Goal: Task Accomplishment & Management: Complete application form

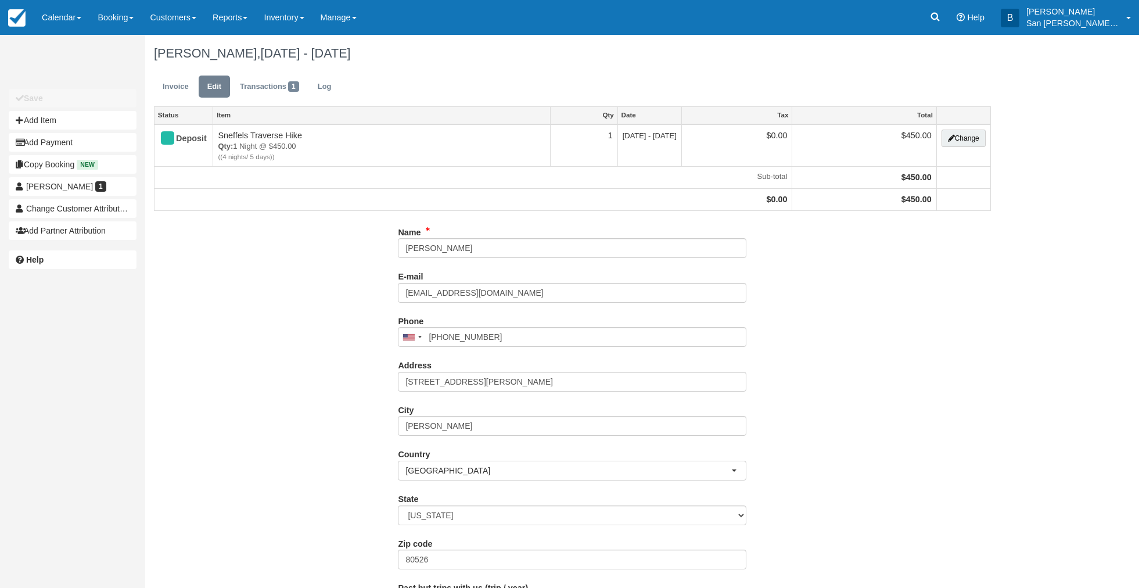
type input "(970) 420-8009"
drag, startPoint x: 482, startPoint y: 253, endPoint x: 349, endPoint y: 235, distance: 134.3
click at [350, 235] on div "Name Kelly Auch E-mail kellyauch@yahoo.com Did you mean ? Phone United States +…" at bounding box center [572, 457] width 855 height 468
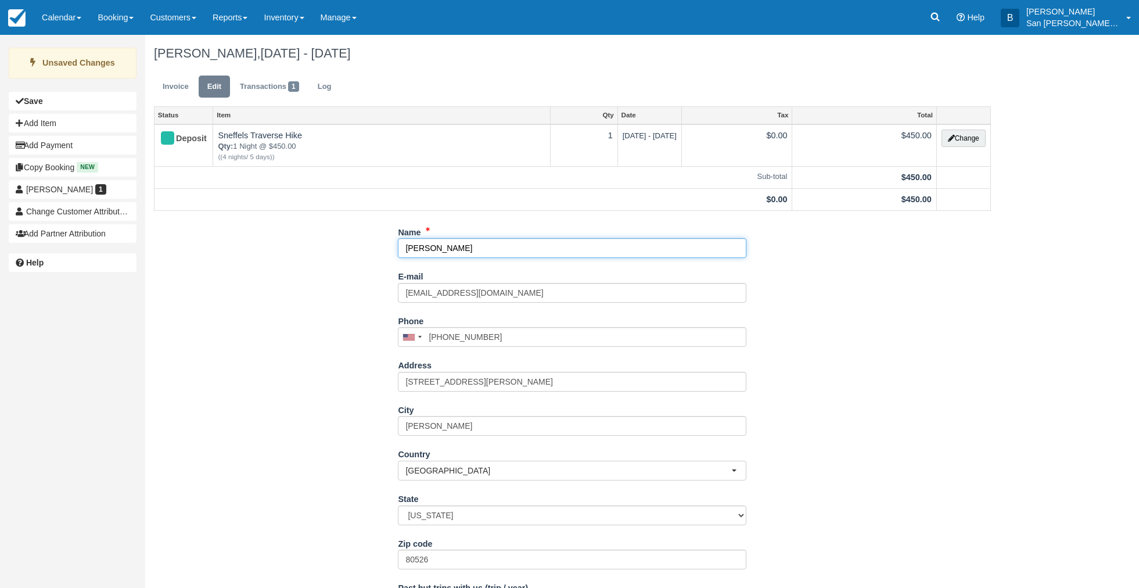
type input "[PERSON_NAME]"
drag, startPoint x: 519, startPoint y: 293, endPoint x: 337, endPoint y: 277, distance: 182.6
click at [337, 277] on div "Name Kathleen Davis E-mail kellyauch@yahoo.com Did you mean ? Phone United Stat…" at bounding box center [572, 457] width 855 height 468
type input "a"
type input "[EMAIL_ADDRESS][DOMAIN_NAME]"
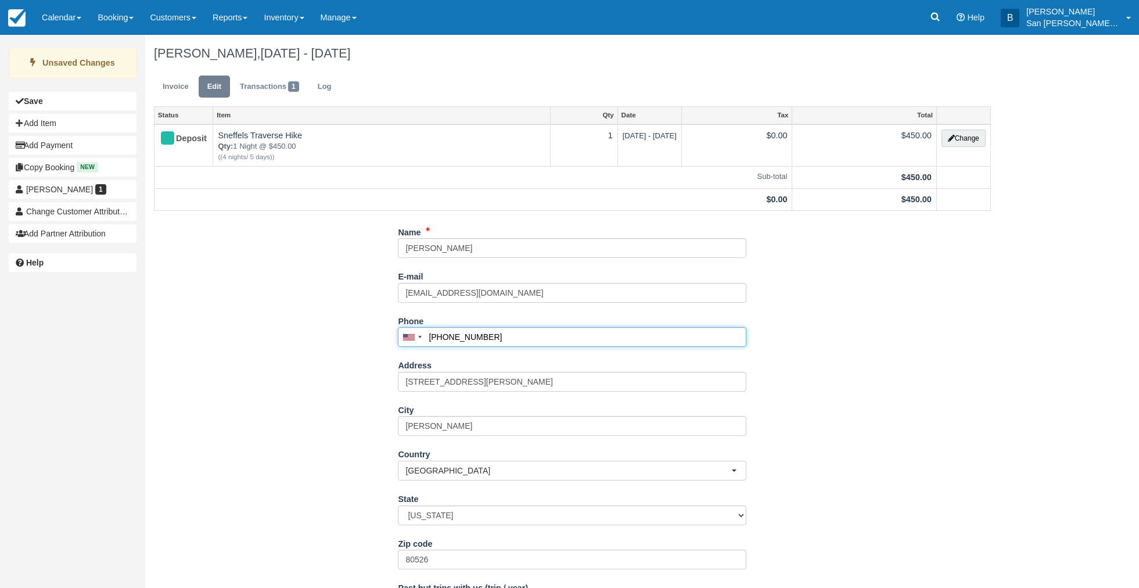
drag, startPoint x: 513, startPoint y: 340, endPoint x: 365, endPoint y: 316, distance: 149.6
click at [365, 316] on div "Name Kathleen Davis E-mail kathleendavis123@gmail.com Did you mean ? Phone Unit…" at bounding box center [572, 457] width 855 height 468
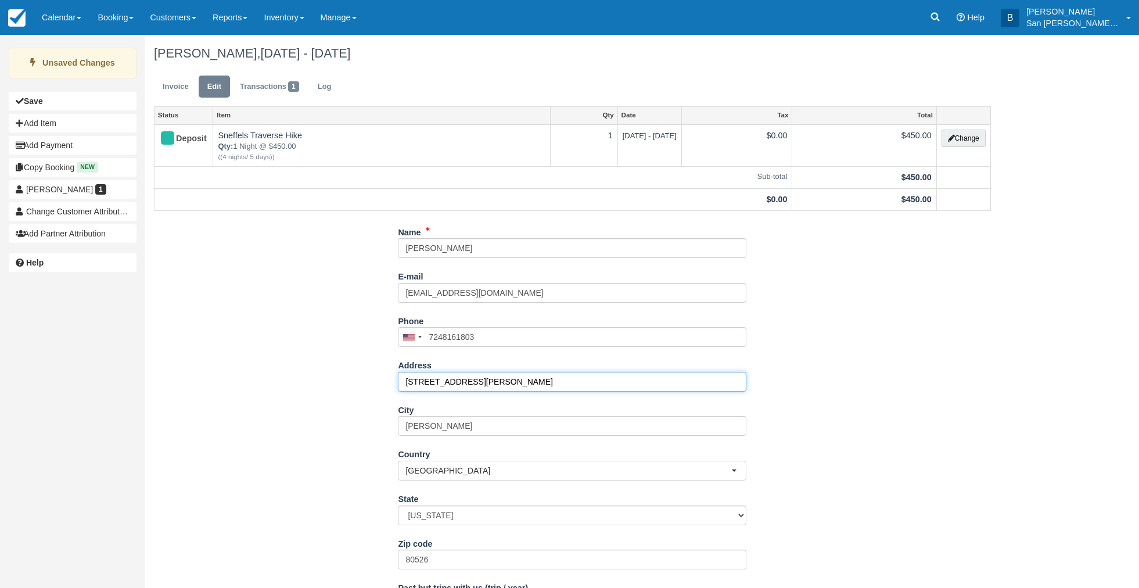
type input "(724) 816-1803"
click at [515, 383] on input "1325 Glen Haven Dr" at bounding box center [572, 382] width 349 height 20
drag, startPoint x: 396, startPoint y: 376, endPoint x: 339, endPoint y: 376, distance: 56.9
click at [339, 376] on div "Name Kathleen Davis E-mail kathleendavis123@gmail.com Did you mean ? Phone Unit…" at bounding box center [572, 457] width 855 height 468
type input "[STREET_ADDRESS][PERSON_NAME]"
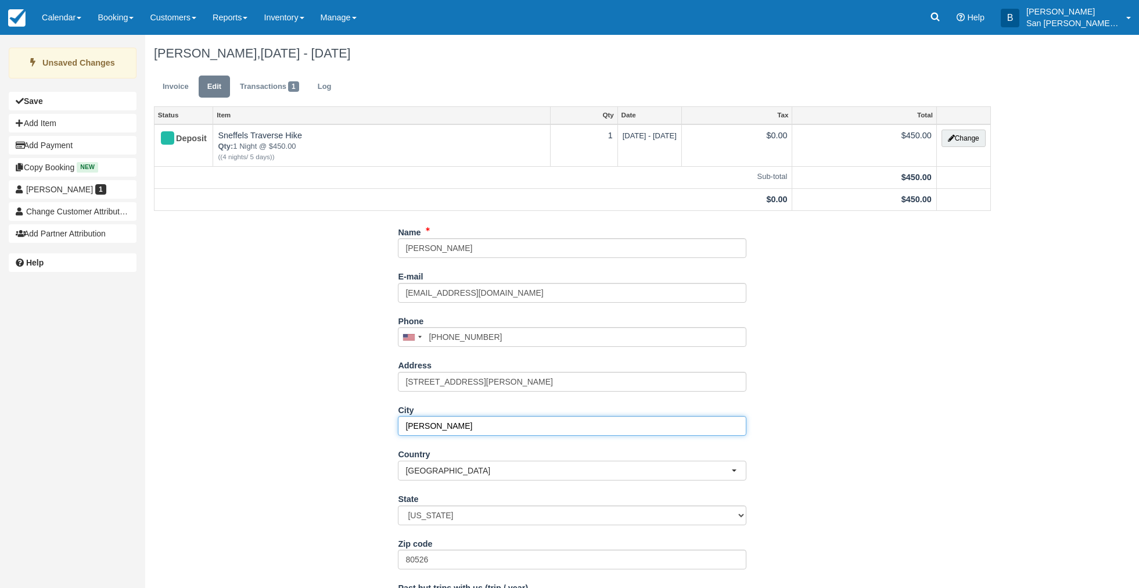
type input "Timnath"
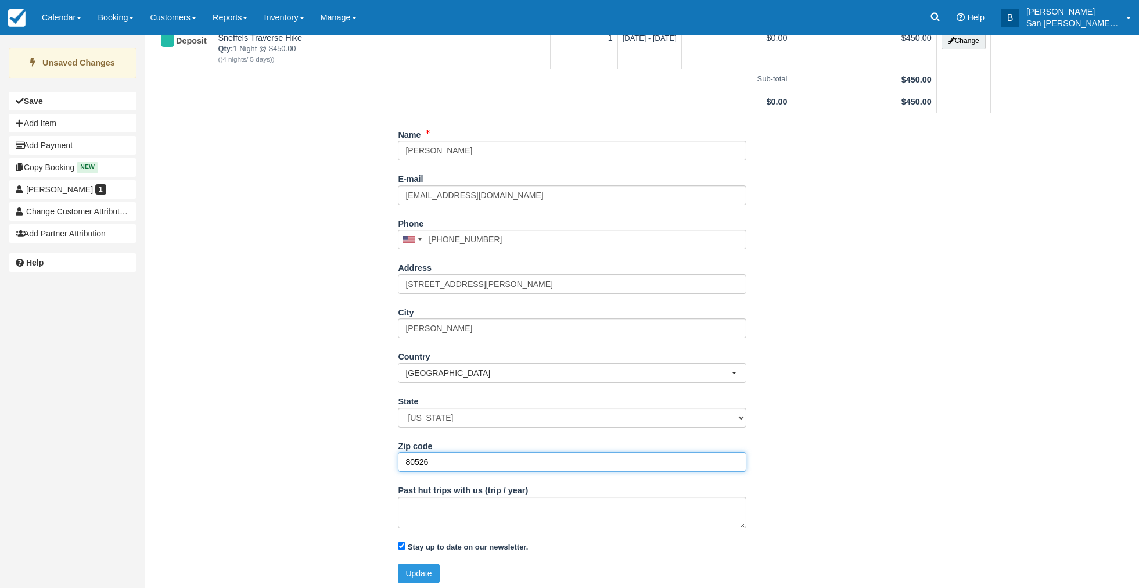
scroll to position [102, 0]
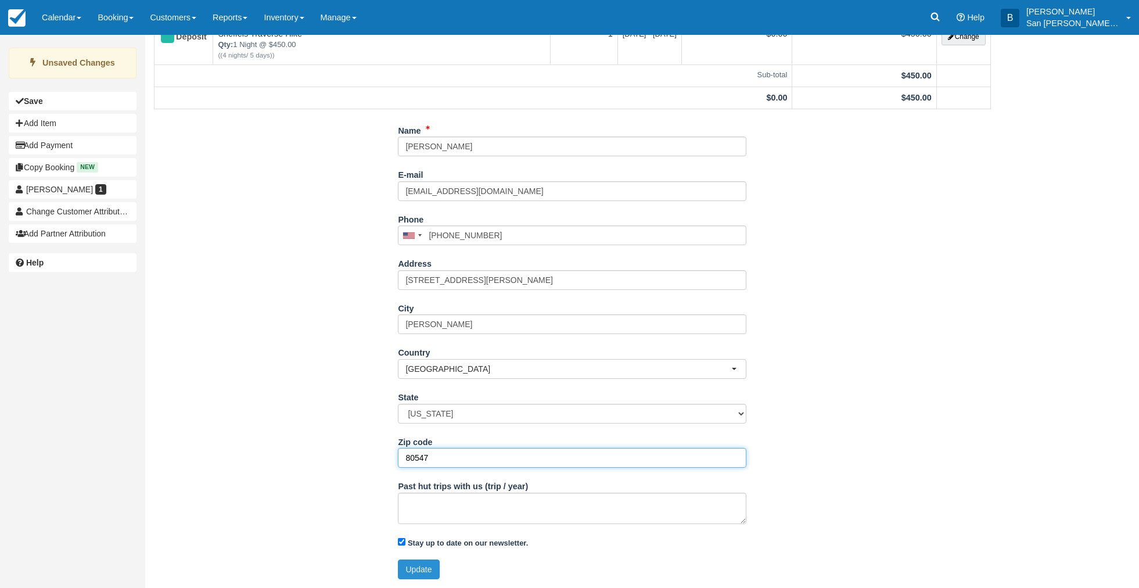
type input "80547"
click at [417, 566] on button "Update" at bounding box center [418, 570] width 41 height 20
type input "+17248161803"
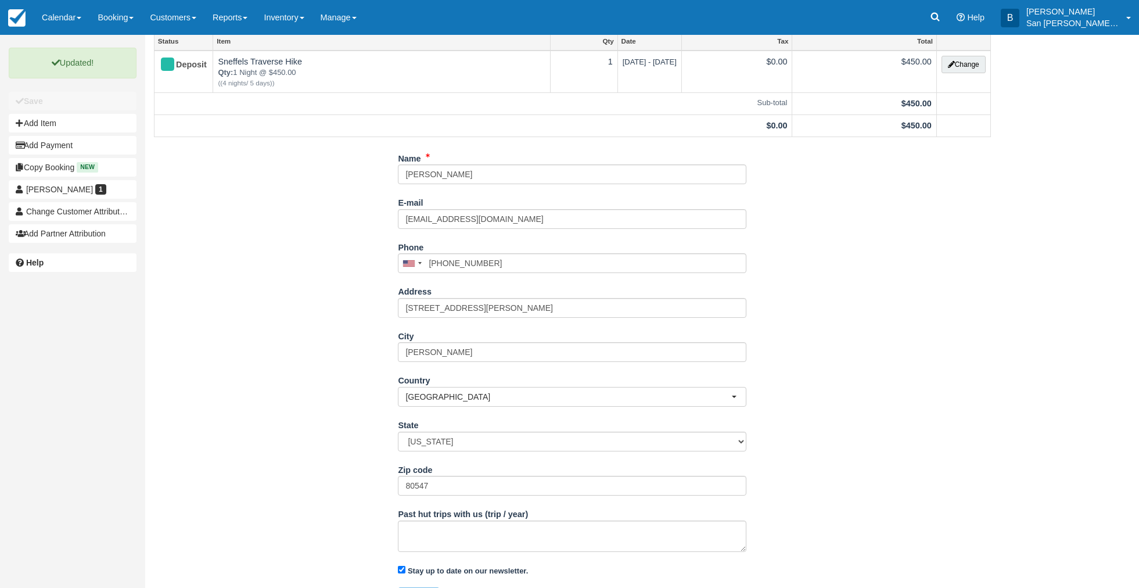
scroll to position [0, 0]
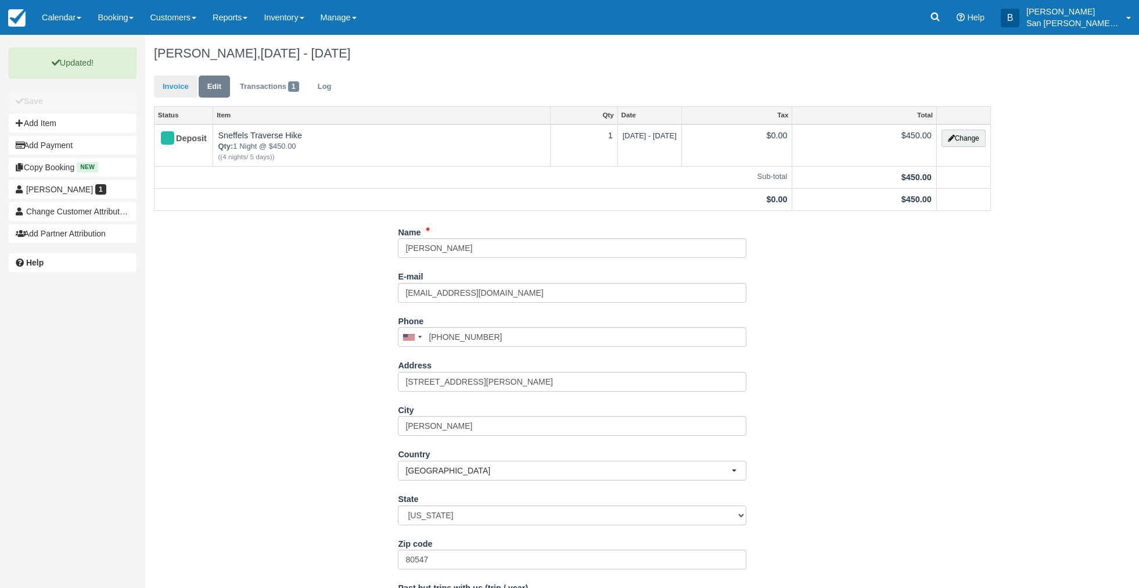
click at [167, 75] on ul "Invoice Edit Transactions 1 Log" at bounding box center [572, 89] width 837 height 35
click at [174, 89] on link "Invoice" at bounding box center [176, 87] width 44 height 23
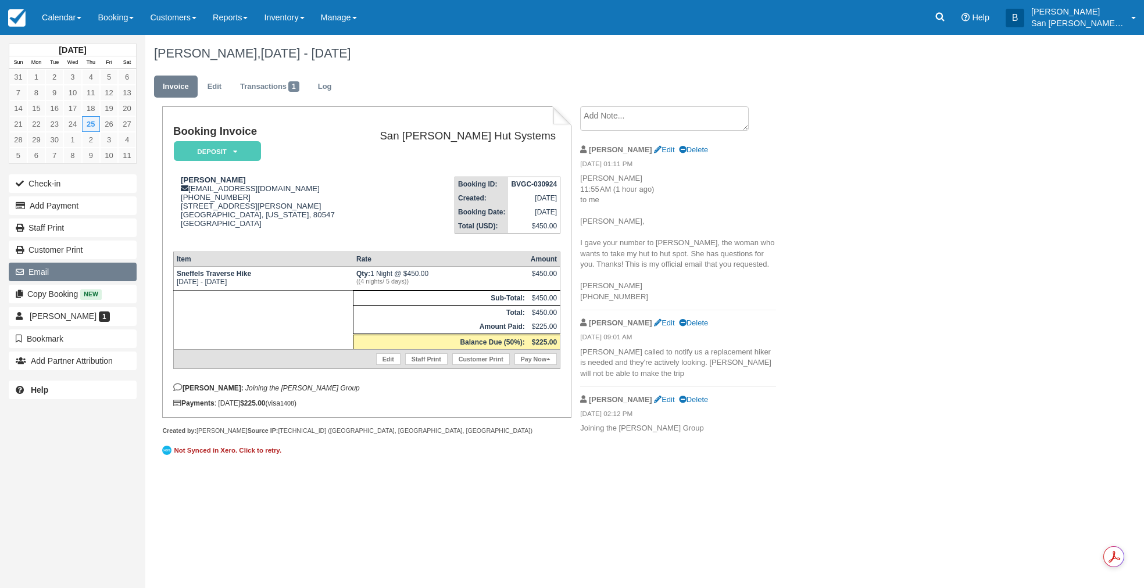
click at [34, 268] on button "Email" at bounding box center [73, 272] width 128 height 19
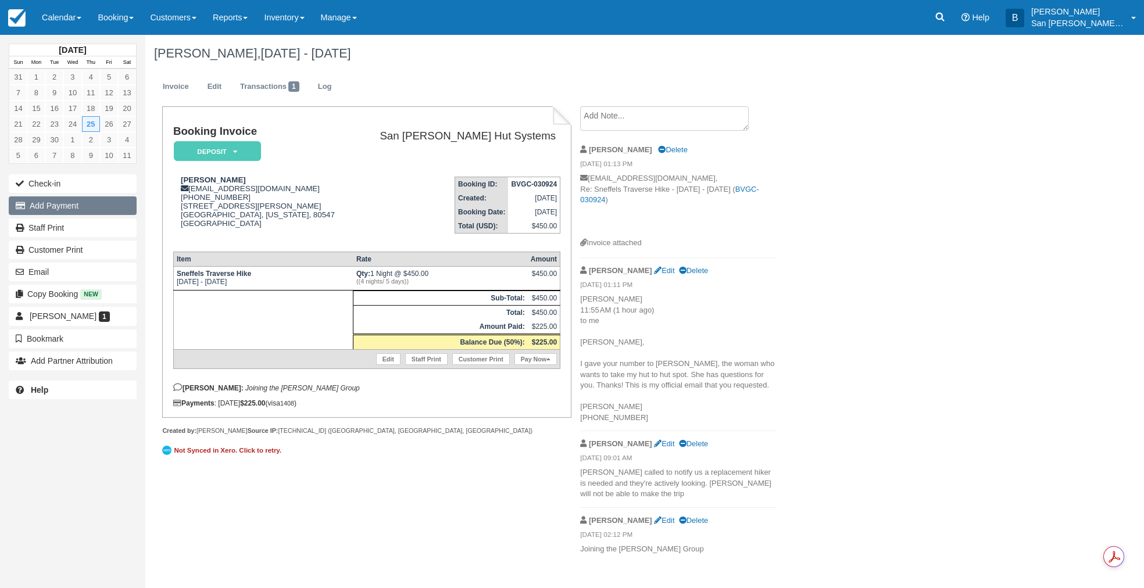
click at [62, 204] on button "Add Payment" at bounding box center [73, 205] width 128 height 19
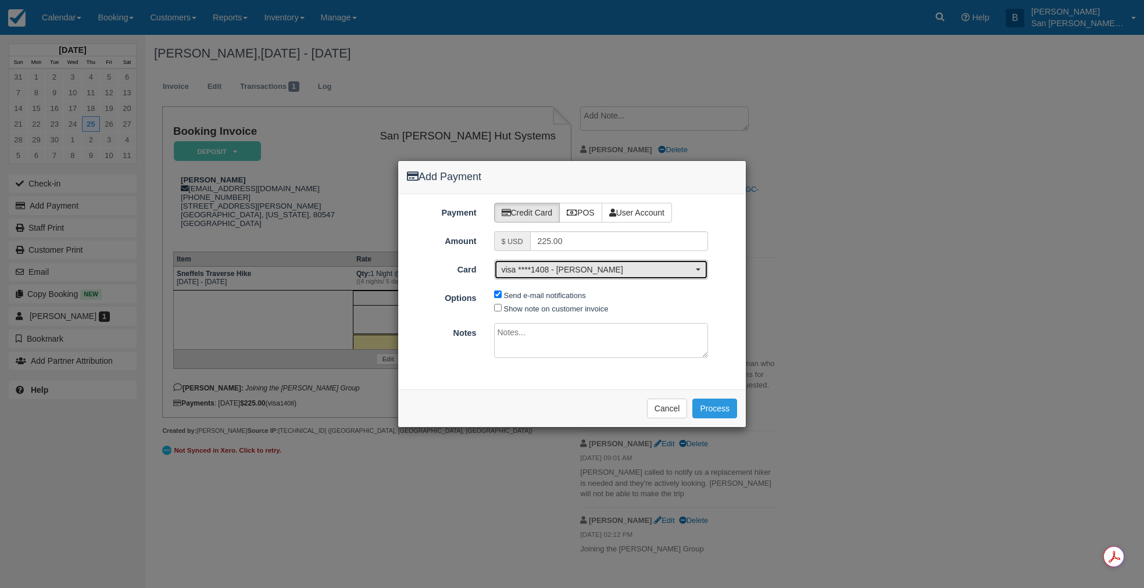
click at [557, 272] on span "visa ****1408 - Kelly Auch" at bounding box center [597, 270] width 192 height 12
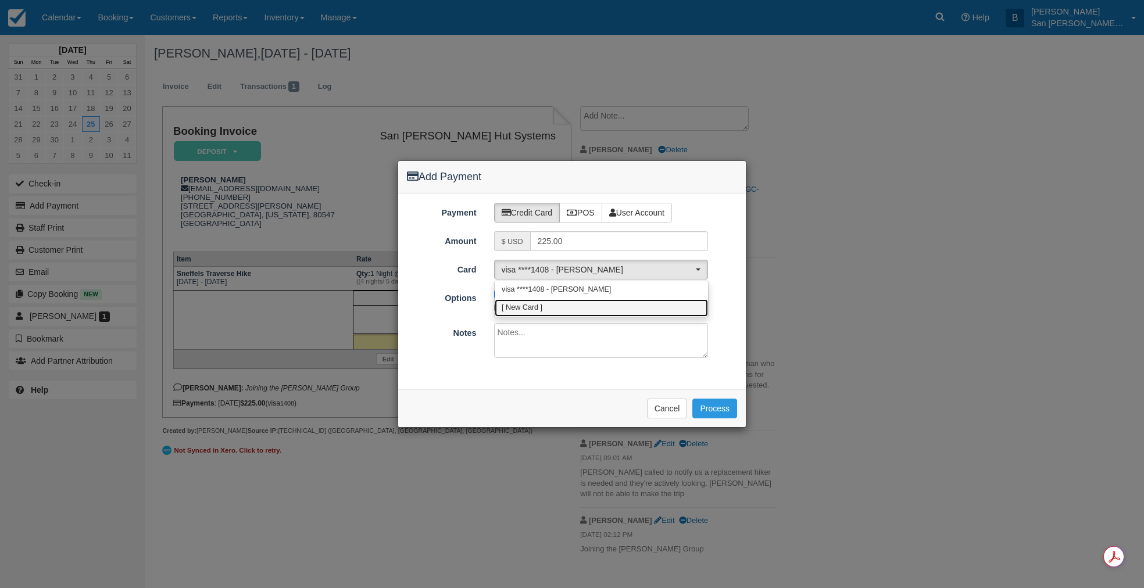
click at [533, 309] on span "[ New Card ]" at bounding box center [521, 308] width 41 height 10
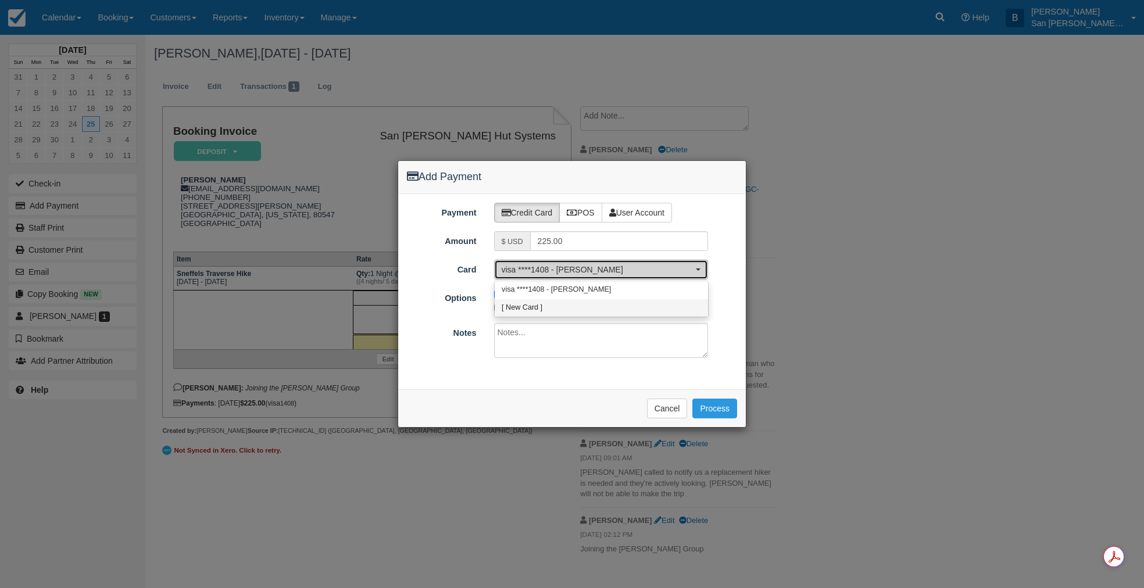
select select "0"
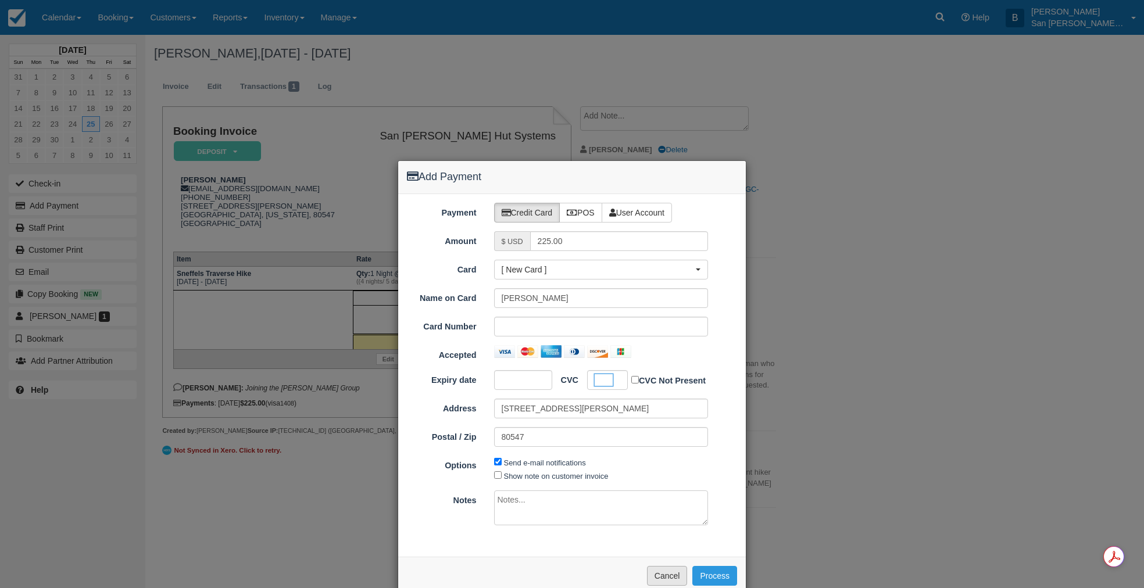
click at [660, 569] on button "Cancel" at bounding box center [667, 576] width 41 height 20
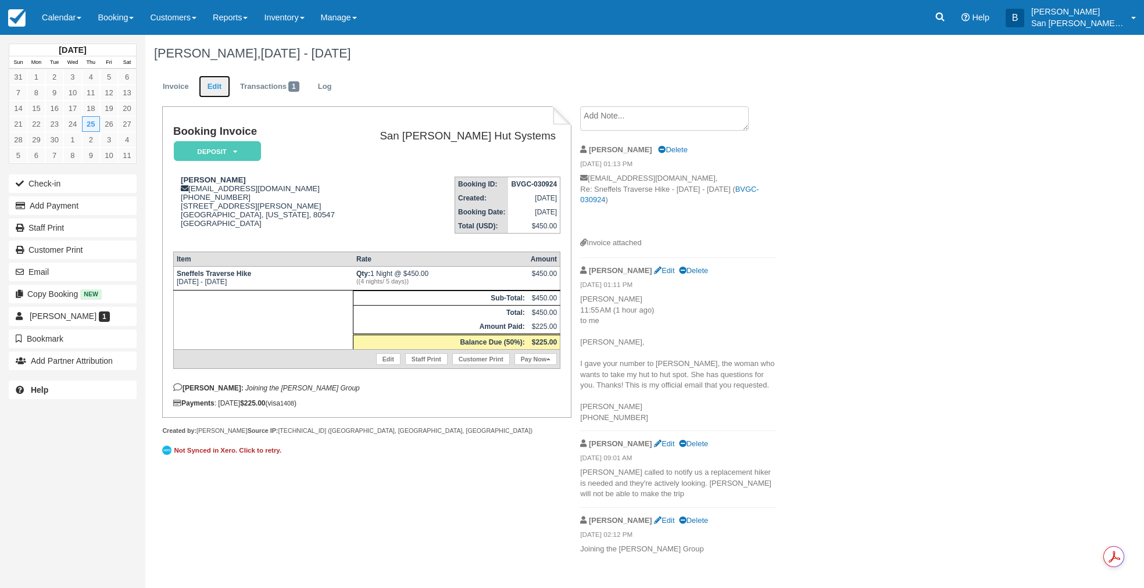
click at [218, 87] on link "Edit" at bounding box center [214, 87] width 31 height 23
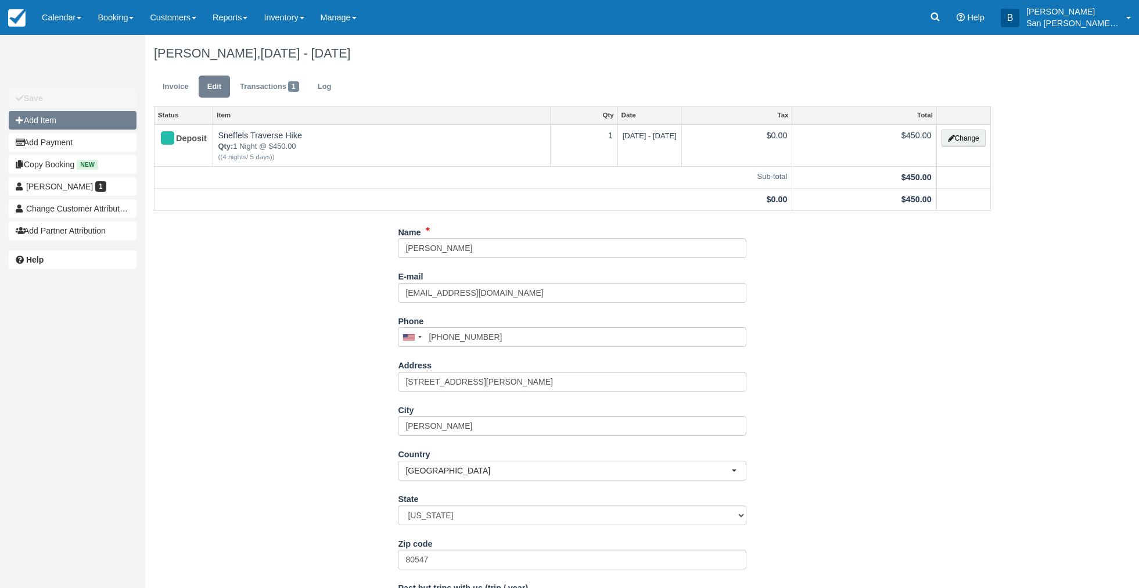
click at [48, 124] on button "Add Item" at bounding box center [73, 120] width 128 height 19
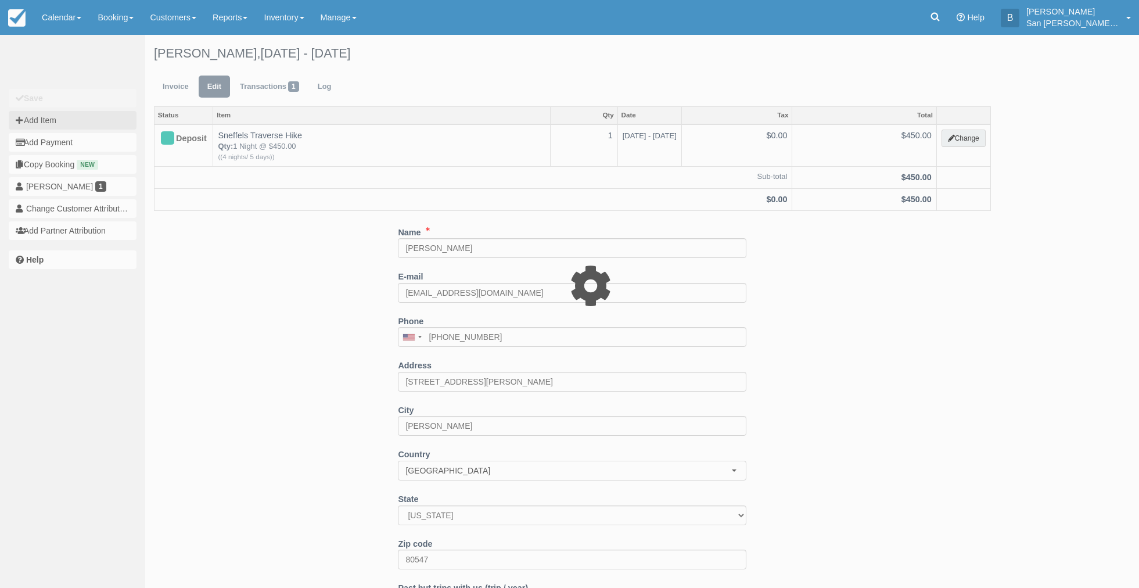
type input "0.00"
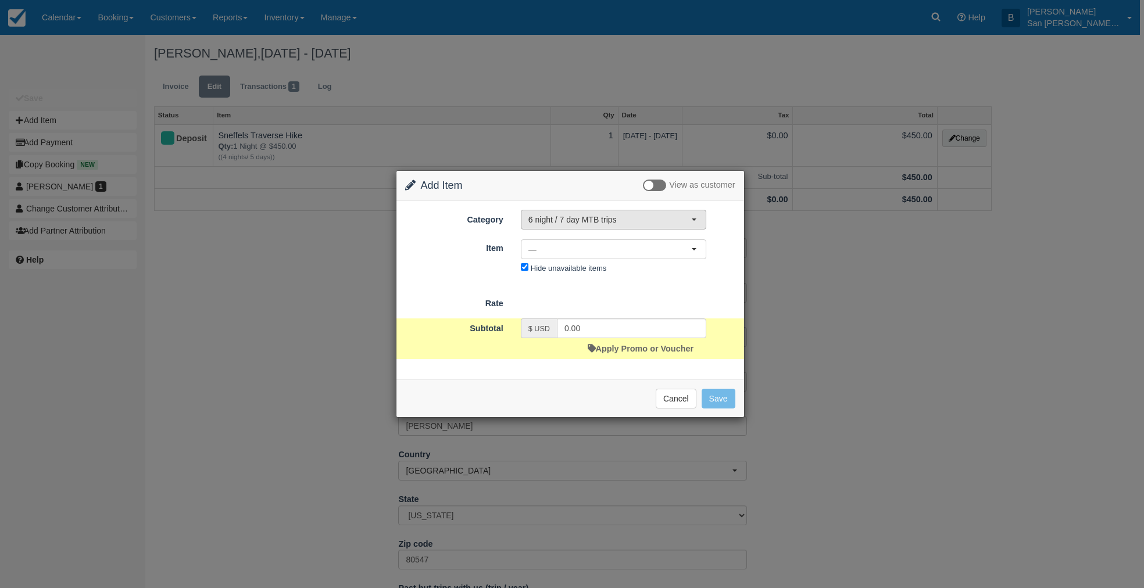
click at [566, 219] on span "6 night / 7 day MTB trips" at bounding box center [609, 220] width 163 height 12
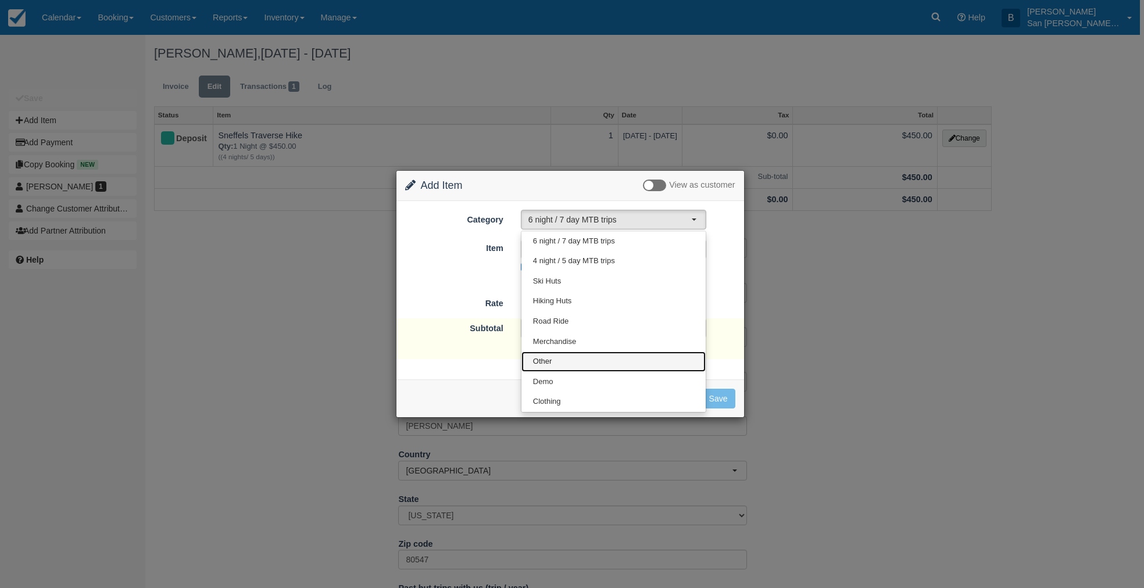
click at [550, 357] on span "Other" at bounding box center [542, 361] width 19 height 11
select select "15"
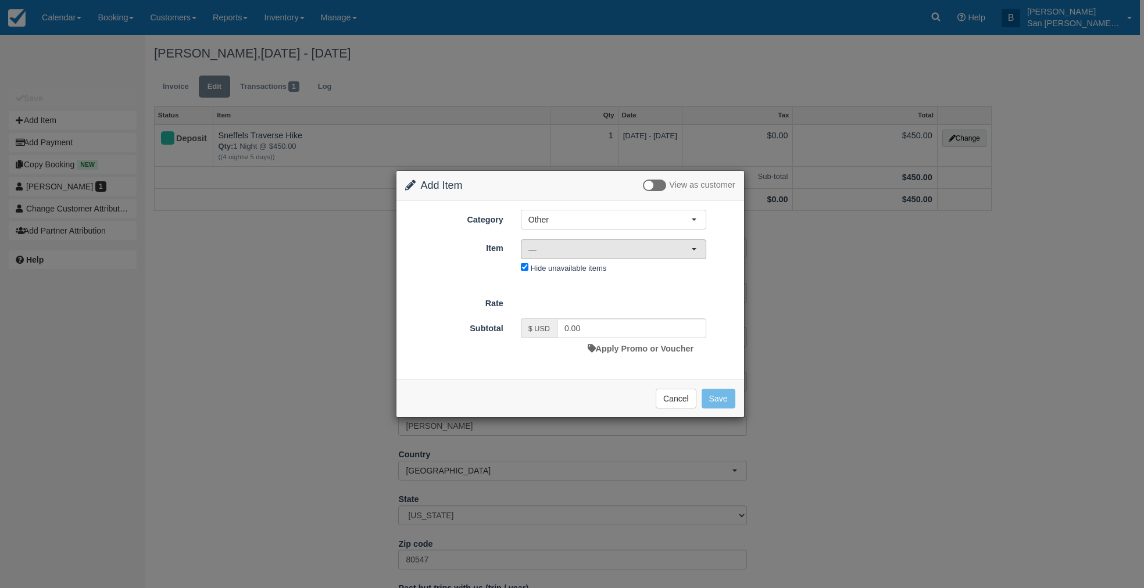
click at [569, 248] on span "—" at bounding box center [609, 249] width 163 height 12
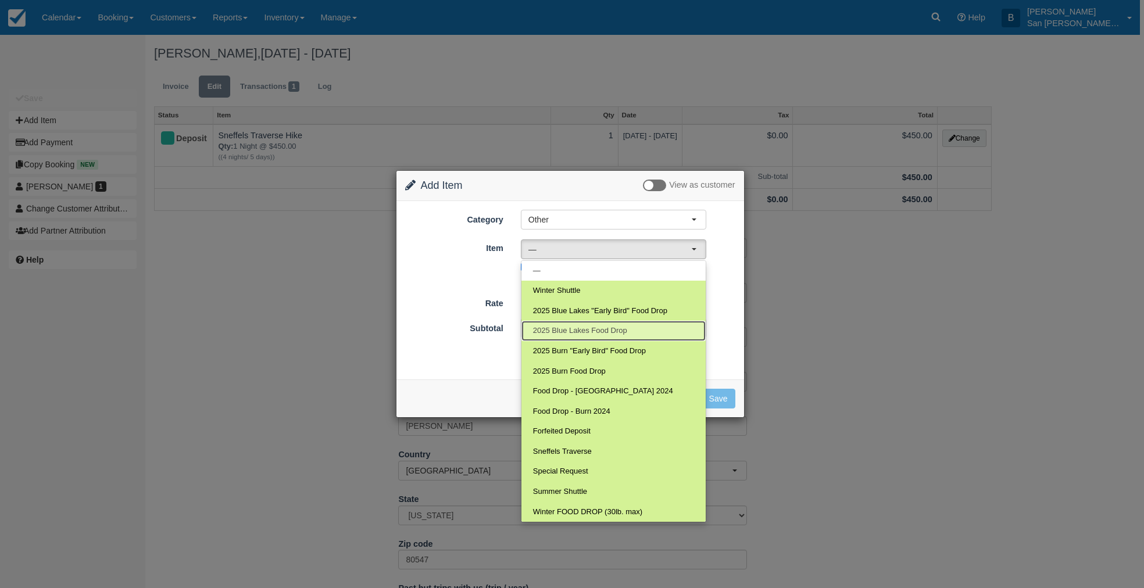
click at [594, 331] on span "2025 Blue Lakes Food Drop" at bounding box center [580, 330] width 94 height 11
select select "120"
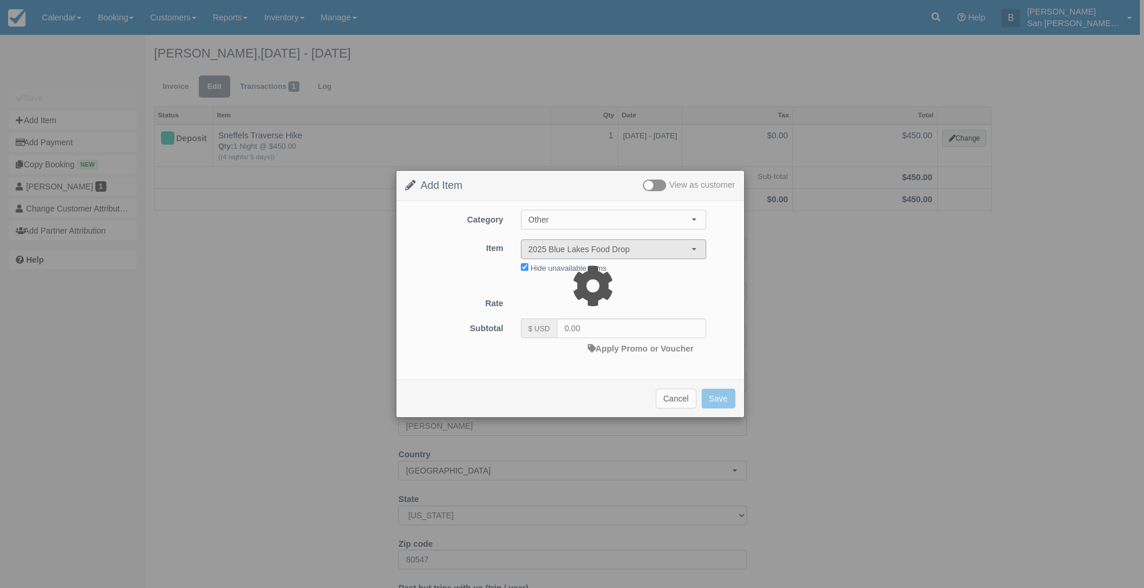
type input "250.00"
select select "07:00"
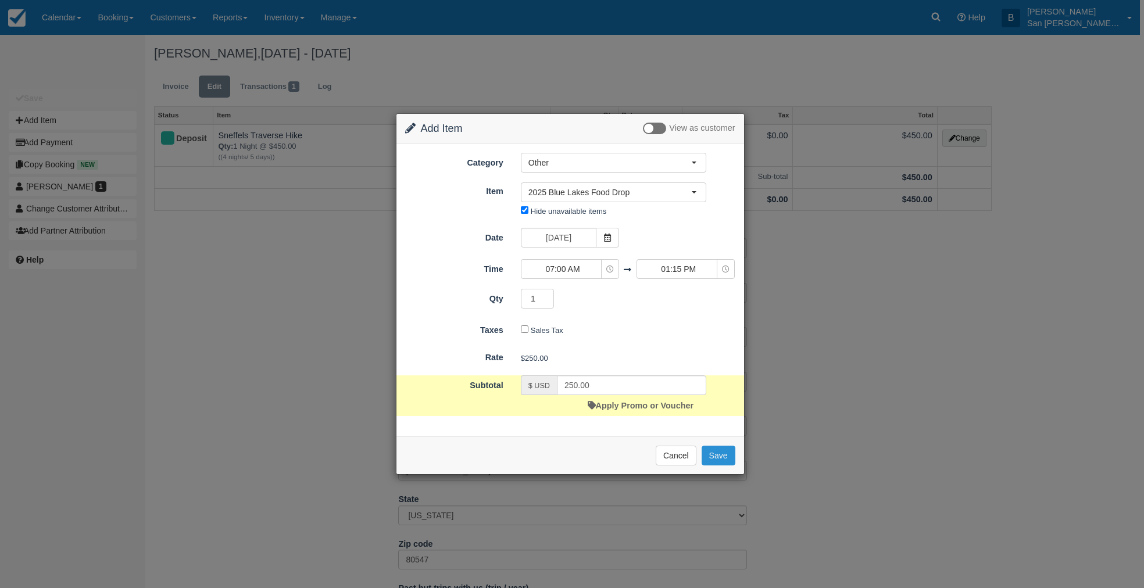
click at [716, 460] on button "Save" at bounding box center [718, 456] width 34 height 20
checkbox input "false"
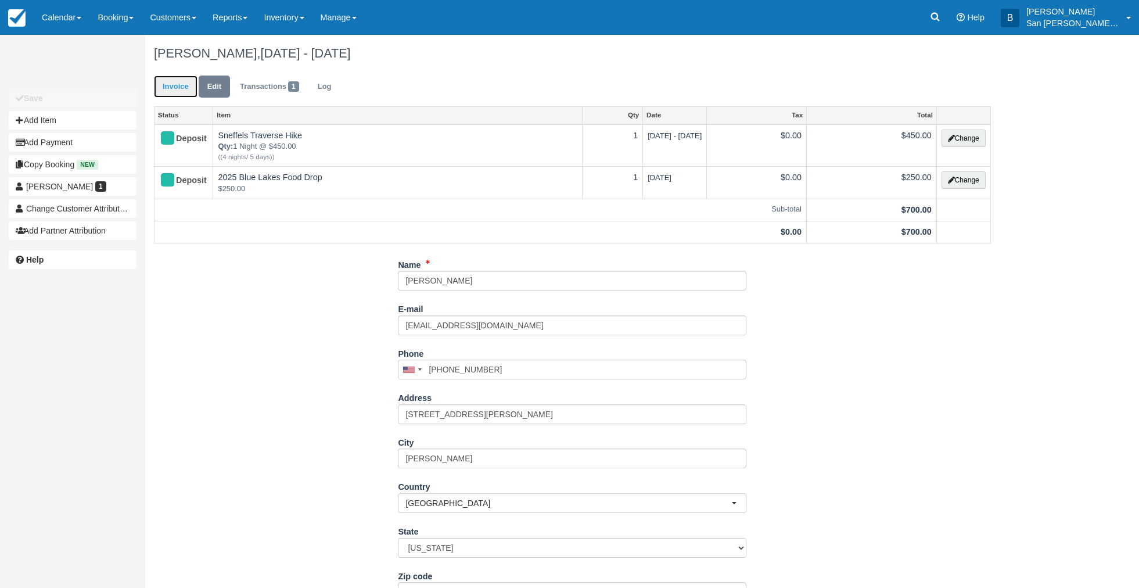
click at [177, 90] on link "Invoice" at bounding box center [176, 87] width 44 height 23
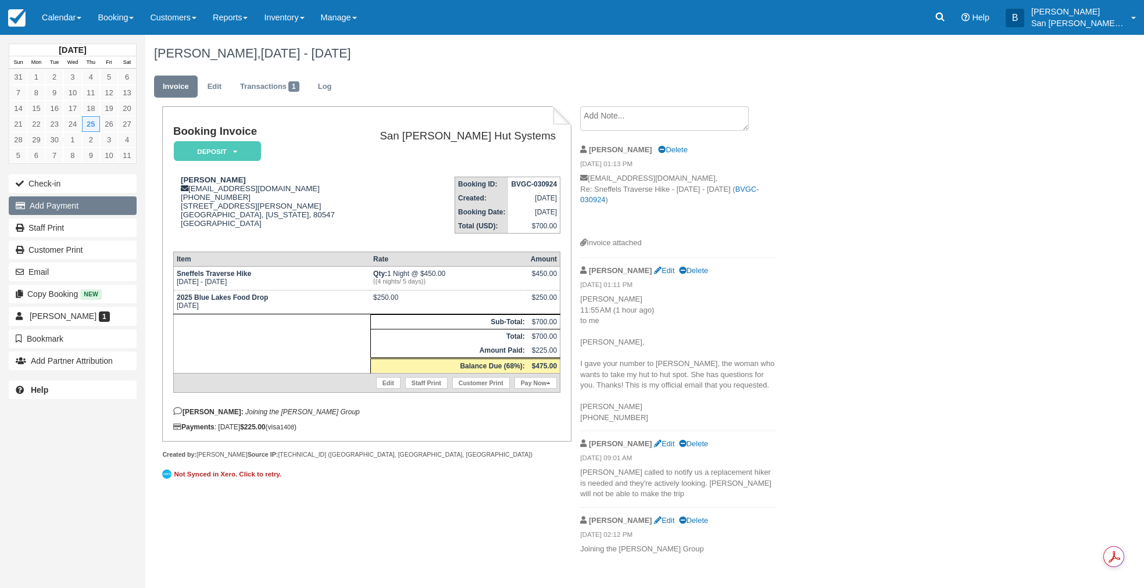
click at [69, 205] on button "Add Payment" at bounding box center [73, 205] width 128 height 19
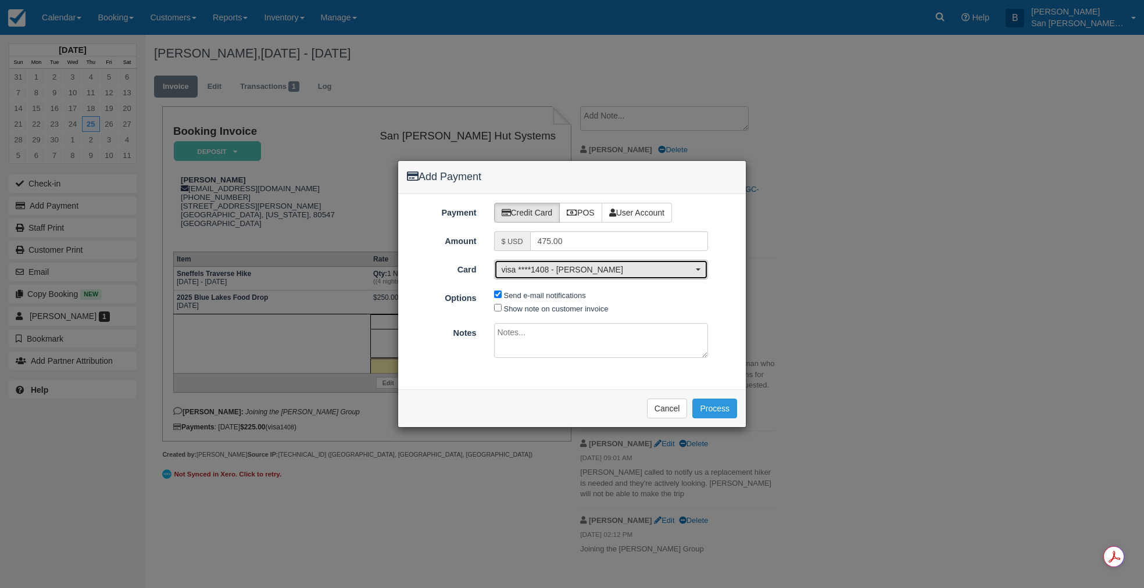
click at [551, 267] on span "visa ****1408 - Kelly Auch" at bounding box center [597, 270] width 192 height 12
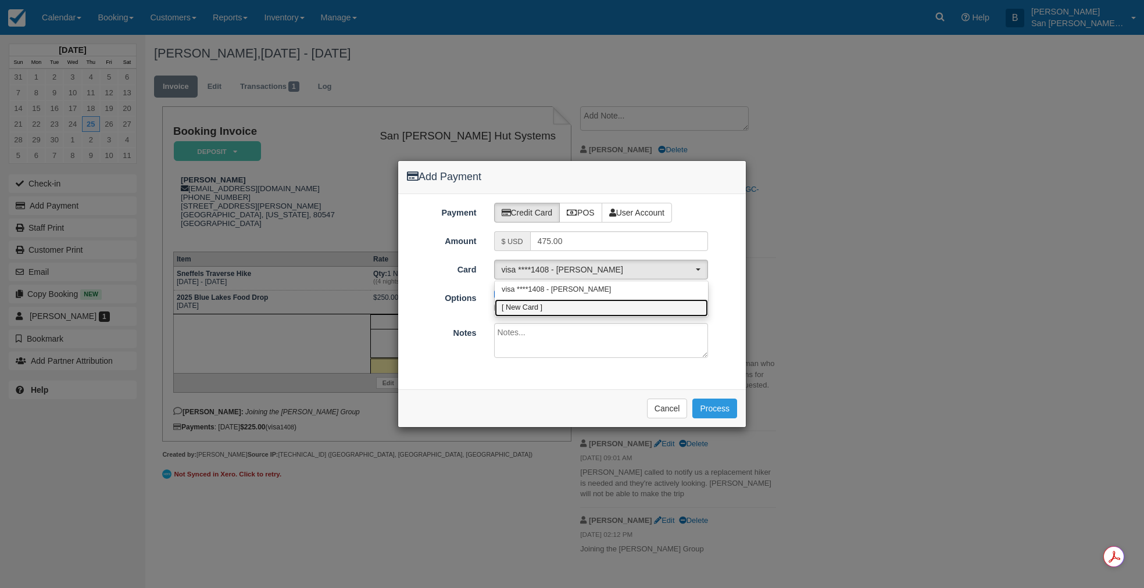
click at [530, 307] on span "[ New Card ]" at bounding box center [521, 308] width 41 height 10
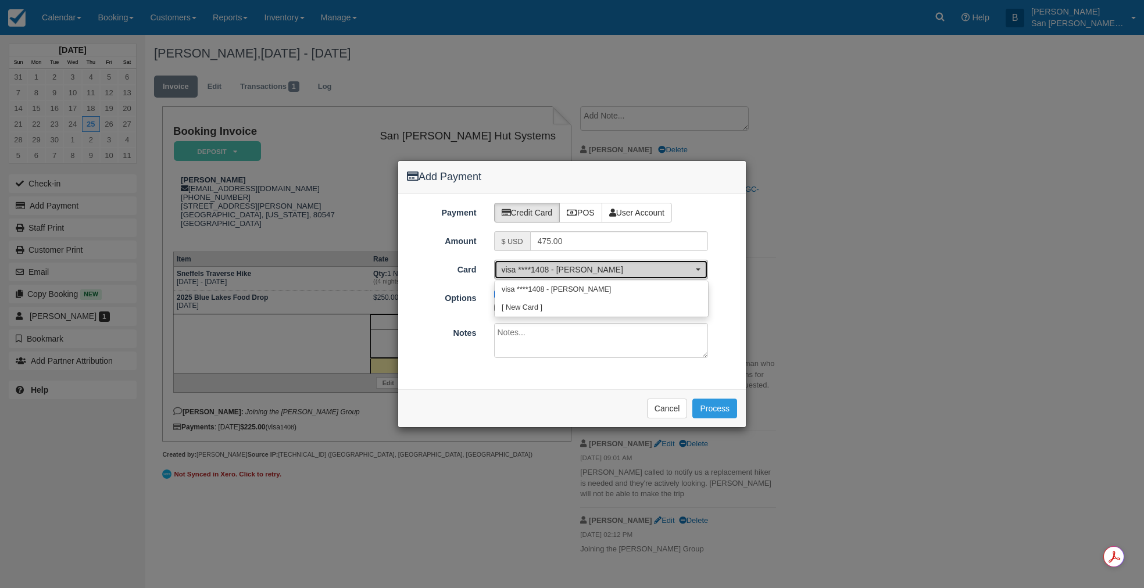
select select "0"
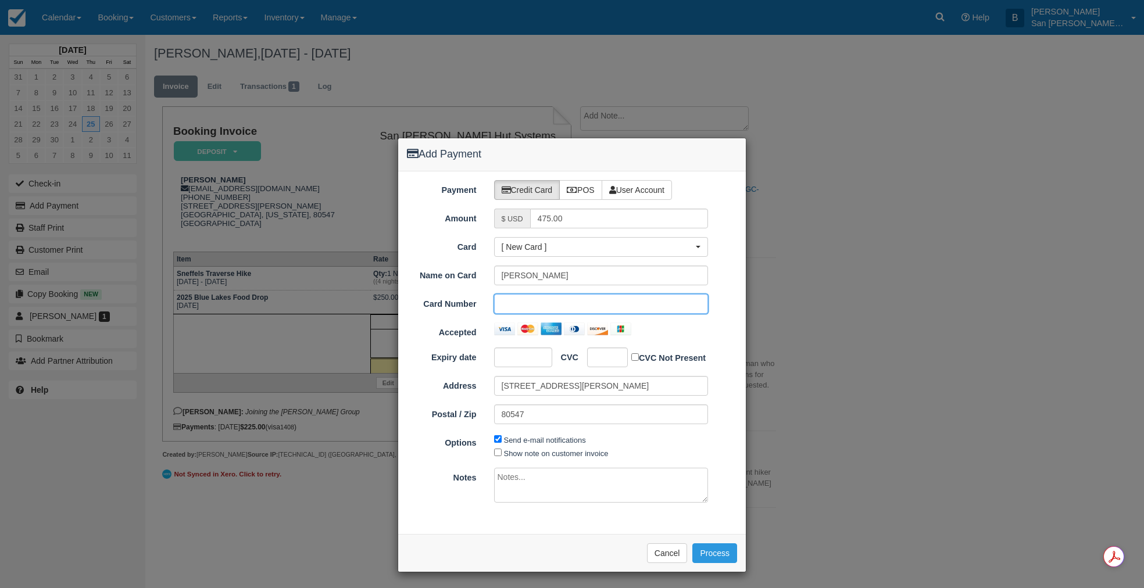
scroll to position [24, 0]
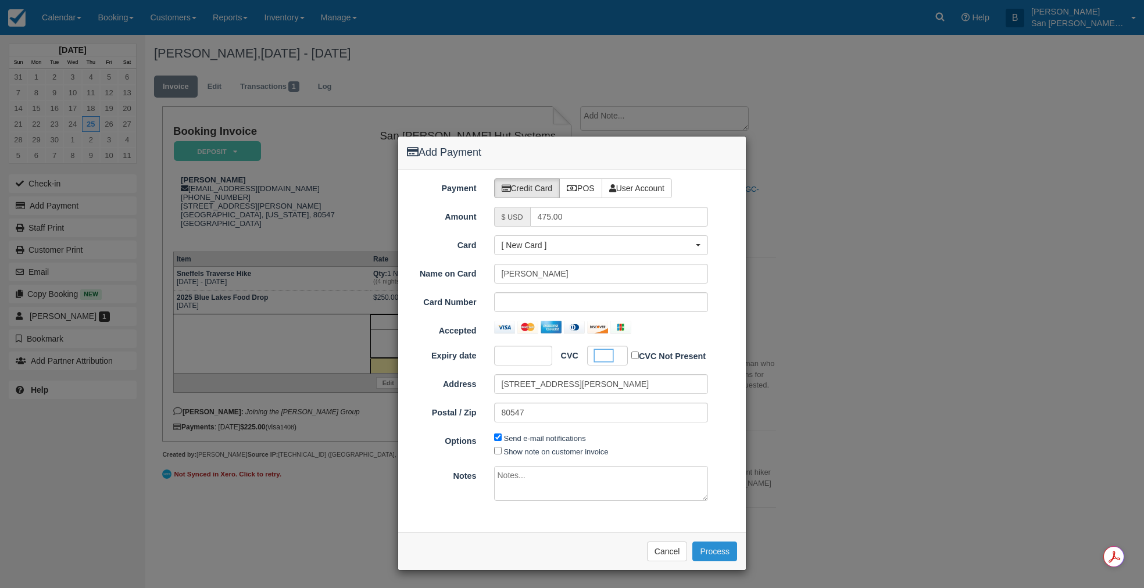
click at [719, 550] on button "Process" at bounding box center [714, 552] width 45 height 20
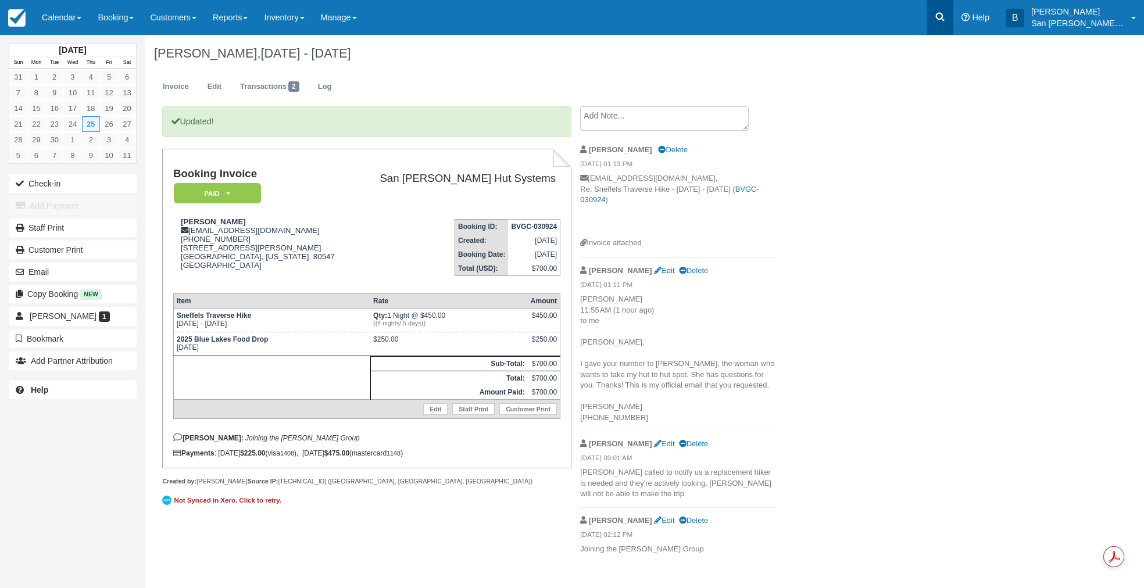
click at [940, 18] on link at bounding box center [939, 17] width 27 height 35
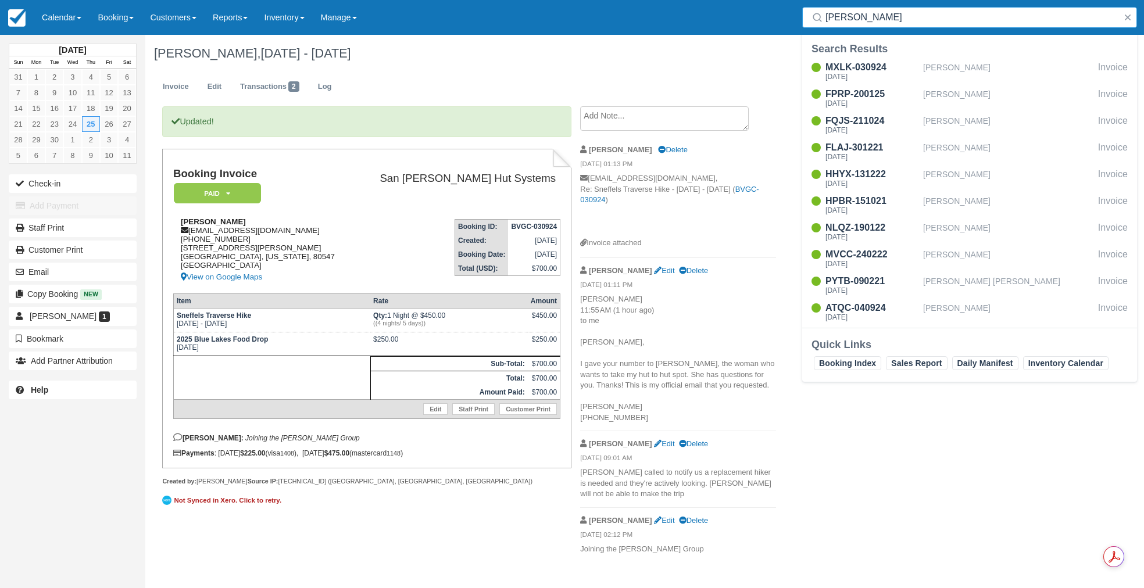
type input "[PERSON_NAME]"
drag, startPoint x: 191, startPoint y: 230, endPoint x: 307, endPoint y: 232, distance: 115.7
click at [307, 232] on div "[PERSON_NAME] [EMAIL_ADDRESS][DOMAIN_NAME] [PHONE_NUMBER] [STREET_ADDRESS][PERS…" at bounding box center [263, 250] width 180 height 67
copy div "[EMAIL_ADDRESS][DOMAIN_NAME]"
click at [715, 62] on div "[PERSON_NAME], [DATE] - [DATE]" at bounding box center [574, 53] width 858 height 37
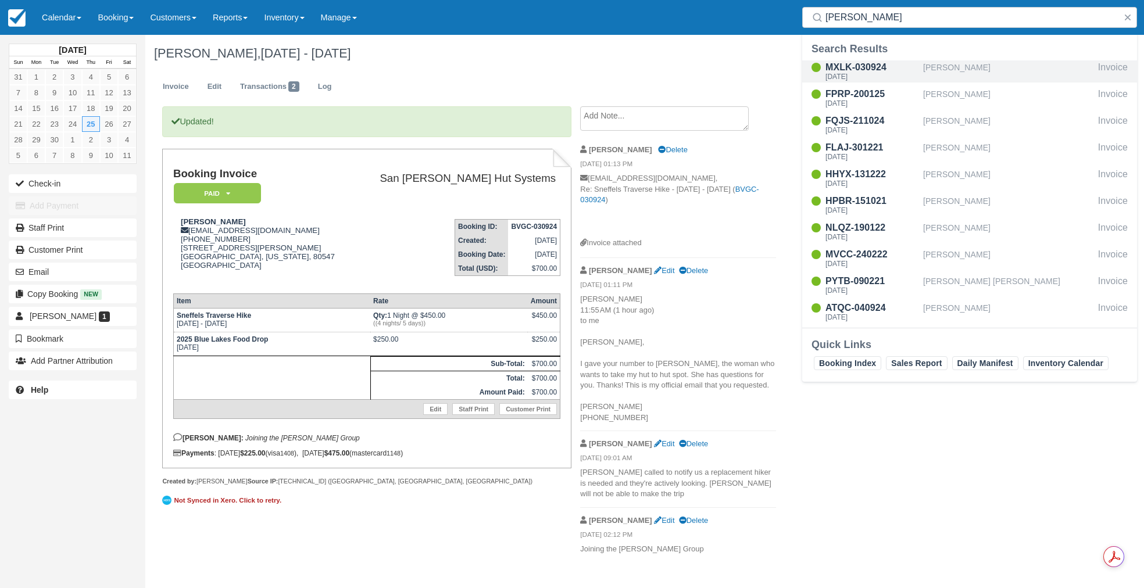
click at [951, 67] on div "[PERSON_NAME]" at bounding box center [1008, 71] width 170 height 22
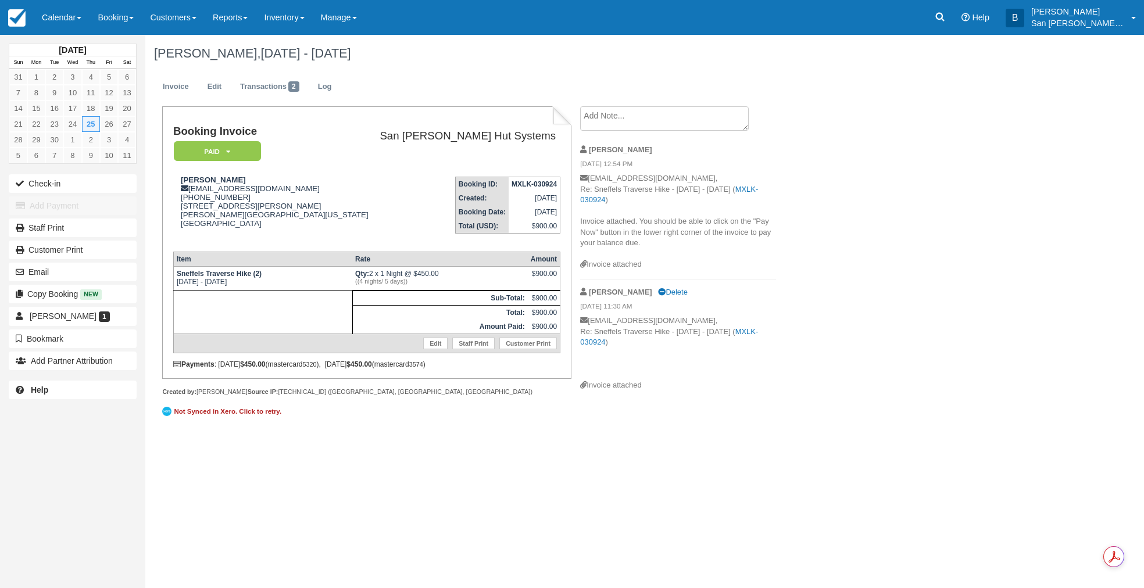
click at [621, 126] on textarea at bounding box center [664, 118] width 169 height 24
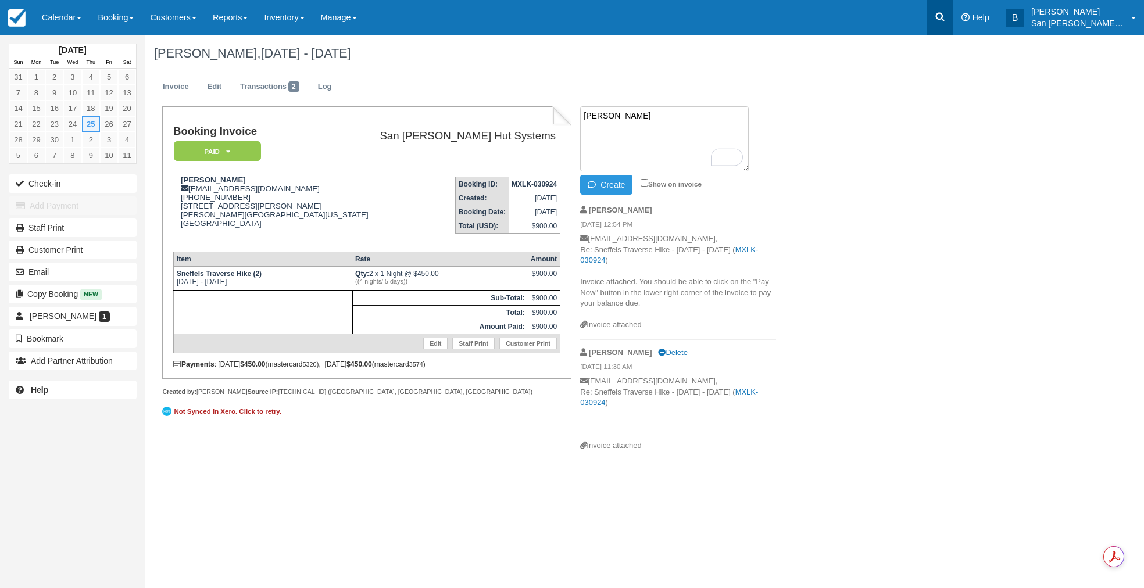
click at [951, 23] on link at bounding box center [939, 17] width 27 height 35
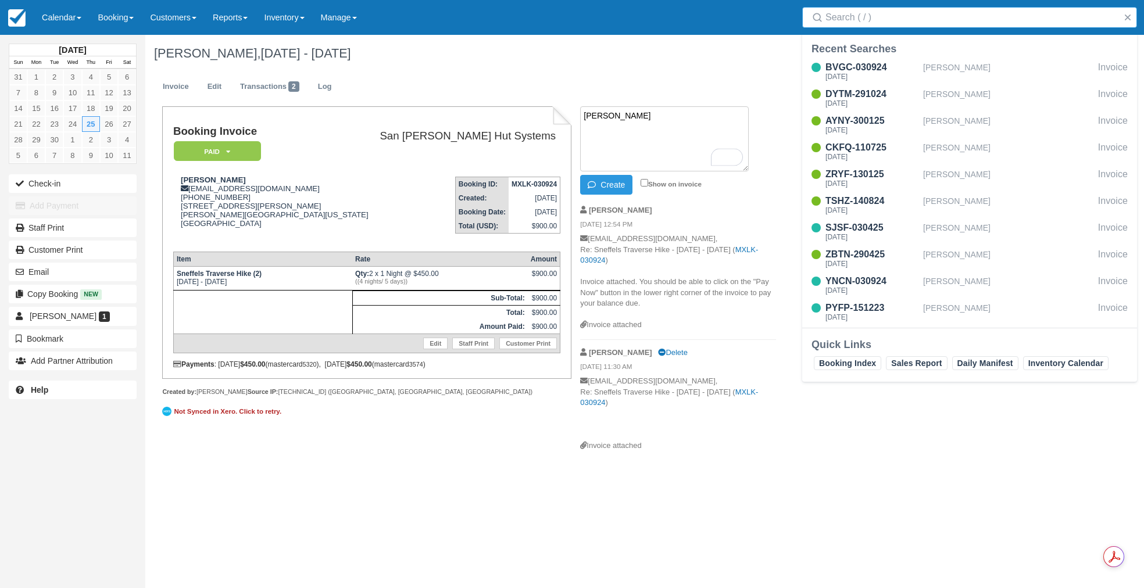
click at [629, 114] on textarea "Kathleen" at bounding box center [664, 138] width 169 height 65
click at [616, 130] on textarea "Kathleen Davis paid for a Blue Lakes FD for the WellsGroup" at bounding box center [664, 138] width 169 height 65
type textarea "Kathleen Davis paid for a Blue Lakes FD for the Wells Group"
click at [617, 182] on button "Create" at bounding box center [606, 185] width 52 height 20
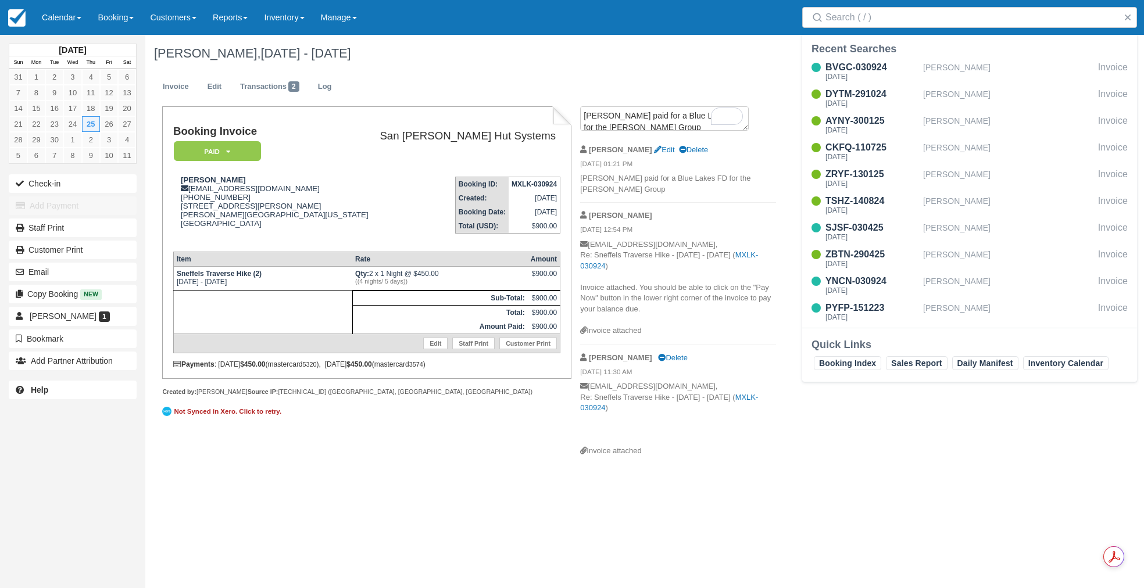
click at [385, 446] on div "Booking Invoice Paid   Pending Reserved Deposit Waiting Cancelled Shuttle San J…" at bounding box center [464, 285] width 639 height 359
click at [382, 443] on div "Booking Invoice Paid   Pending Reserved Deposit Waiting Cancelled Shuttle San J…" at bounding box center [464, 285] width 639 height 359
click at [874, 24] on input "Search" at bounding box center [971, 17] width 293 height 21
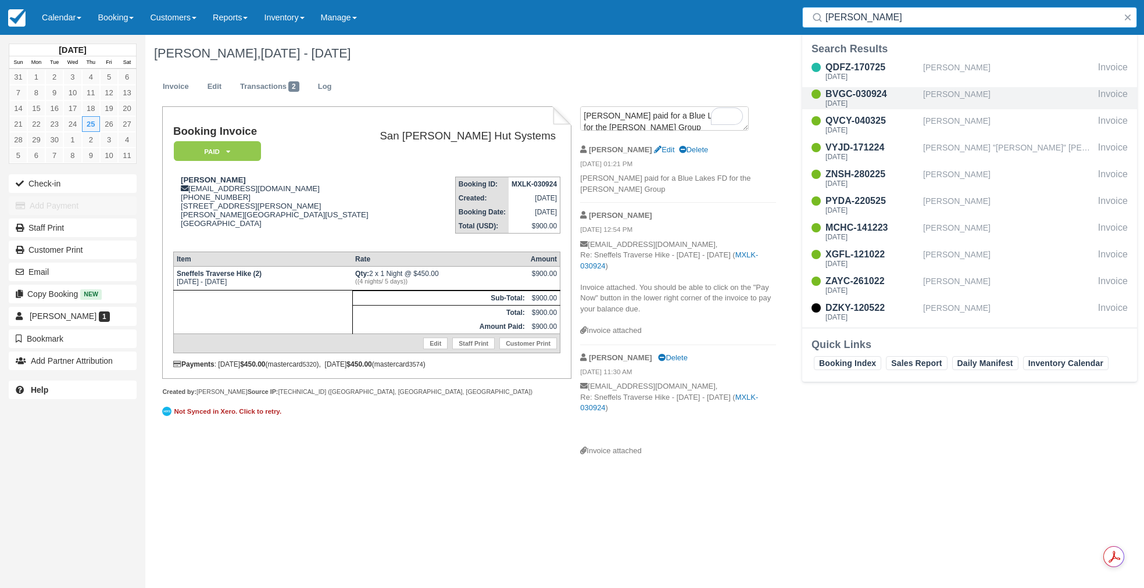
type input "davis"
click at [857, 102] on div "Thu Sep 25 2025" at bounding box center [871, 103] width 93 height 7
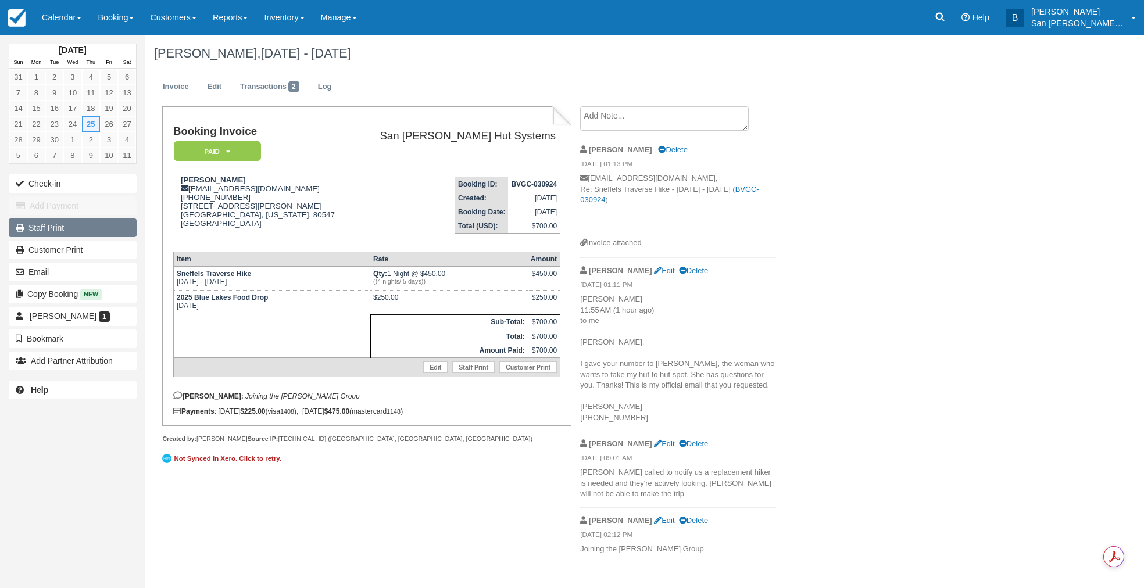
click at [45, 231] on link "Staff Print" at bounding box center [73, 227] width 128 height 19
